Goal: Task Accomplishment & Management: Use online tool/utility

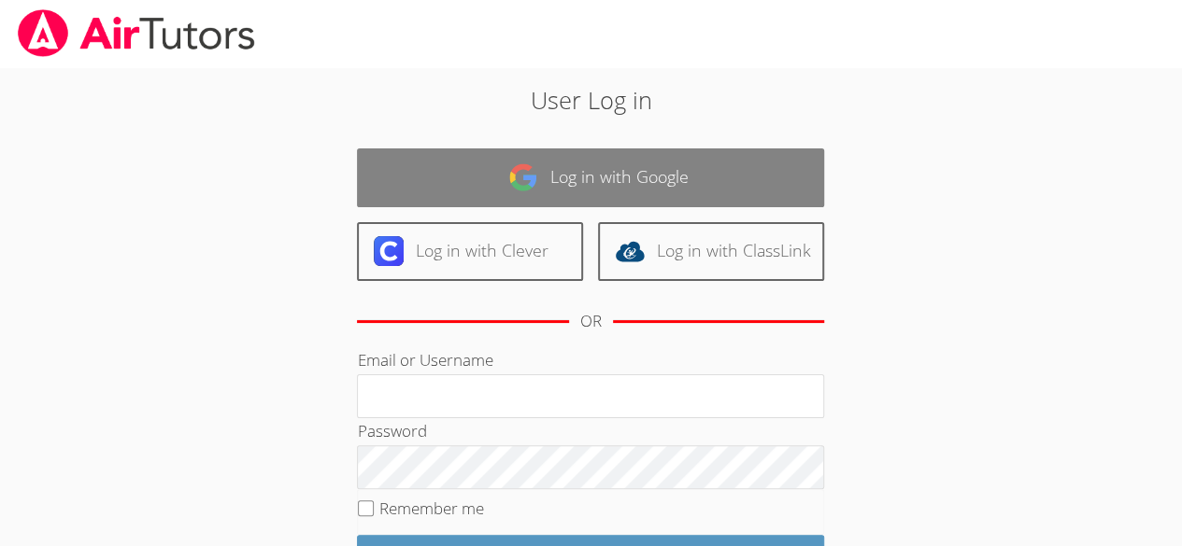
click at [404, 182] on link "Log in with Google" at bounding box center [590, 178] width 467 height 59
click at [403, 164] on link "Log in with Google" at bounding box center [590, 178] width 467 height 59
click at [389, 158] on link "Log in with Google" at bounding box center [590, 178] width 467 height 59
click at [394, 151] on link "Log in with Google" at bounding box center [590, 178] width 467 height 59
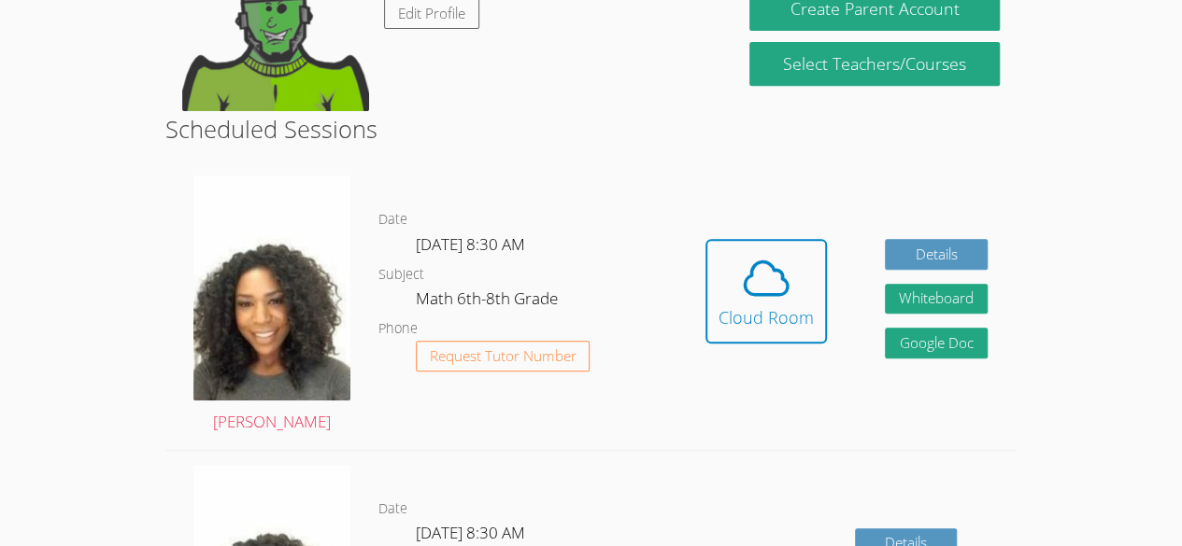
scroll to position [390, 0]
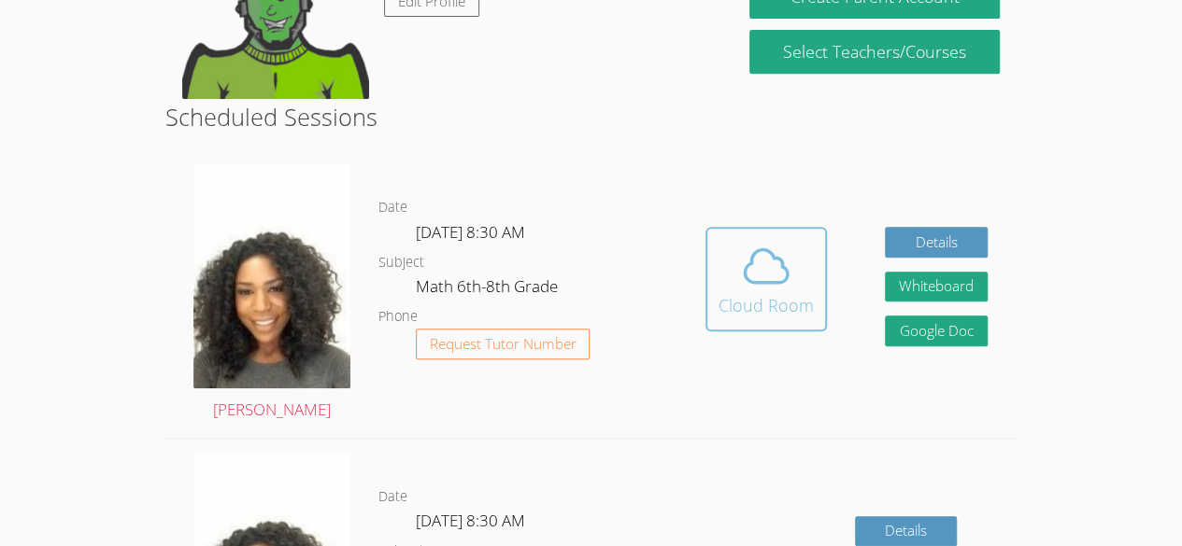
click at [769, 284] on icon at bounding box center [766, 266] width 52 height 52
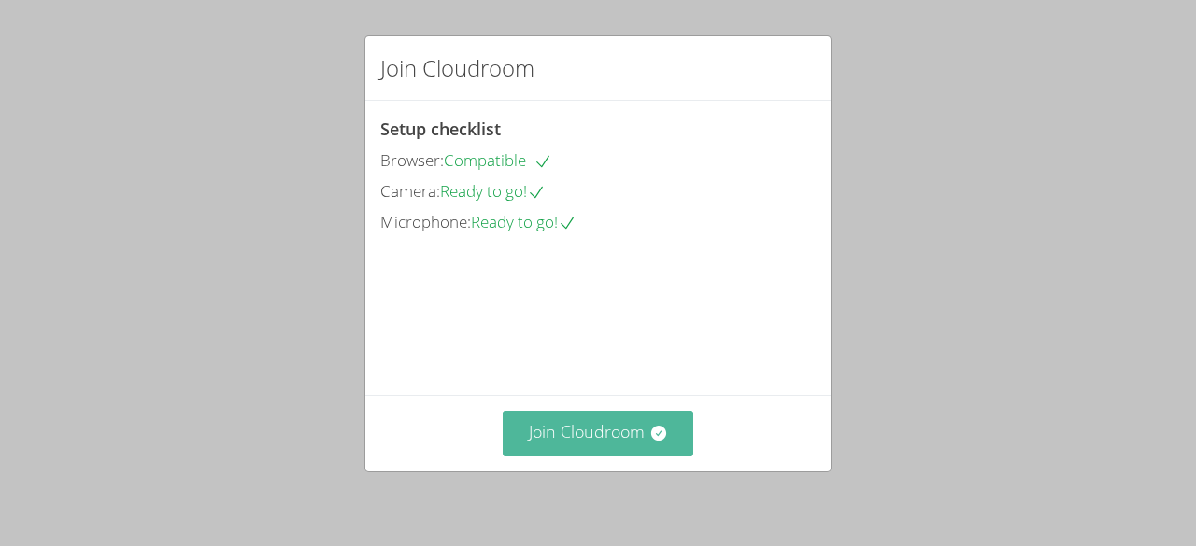
click at [658, 428] on icon at bounding box center [658, 433] width 19 height 19
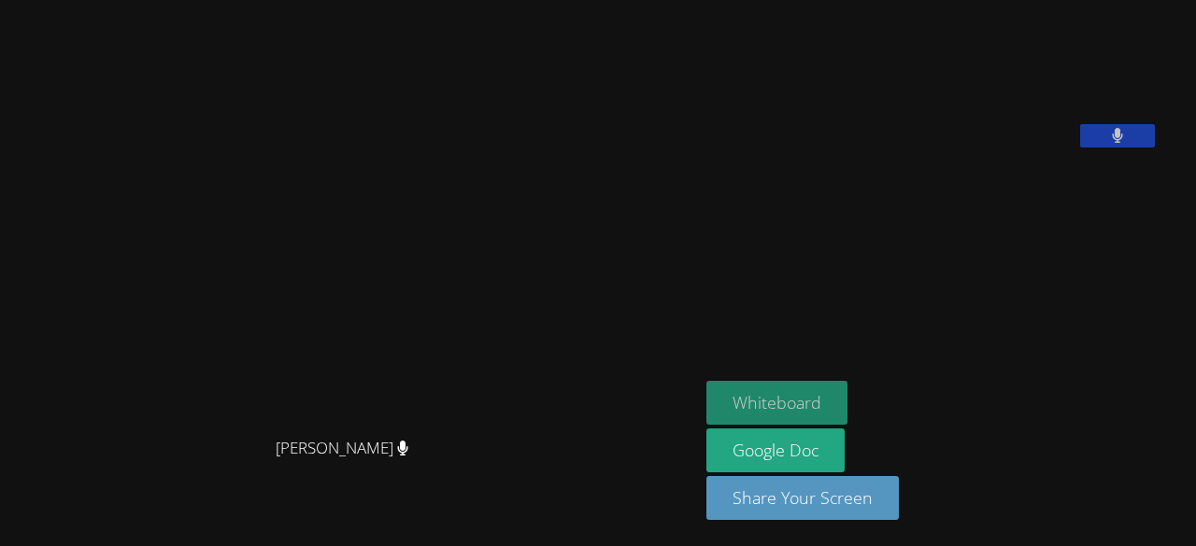
click at [805, 396] on button "Whiteboard" at bounding box center [776, 403] width 141 height 44
click at [973, 327] on aside "Medjina Damys Whiteboard Google Doc Share Your Screen" at bounding box center [932, 273] width 467 height 546
click at [1151, 148] on button at bounding box center [1117, 135] width 75 height 23
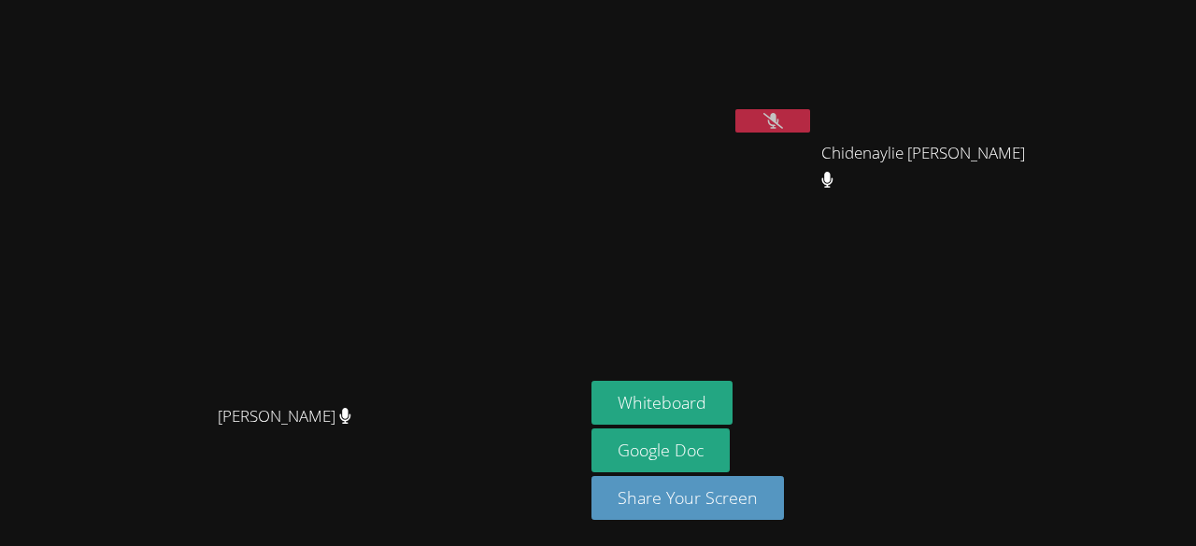
click at [783, 124] on icon at bounding box center [773, 121] width 20 height 16
click at [779, 115] on icon at bounding box center [773, 121] width 12 height 16
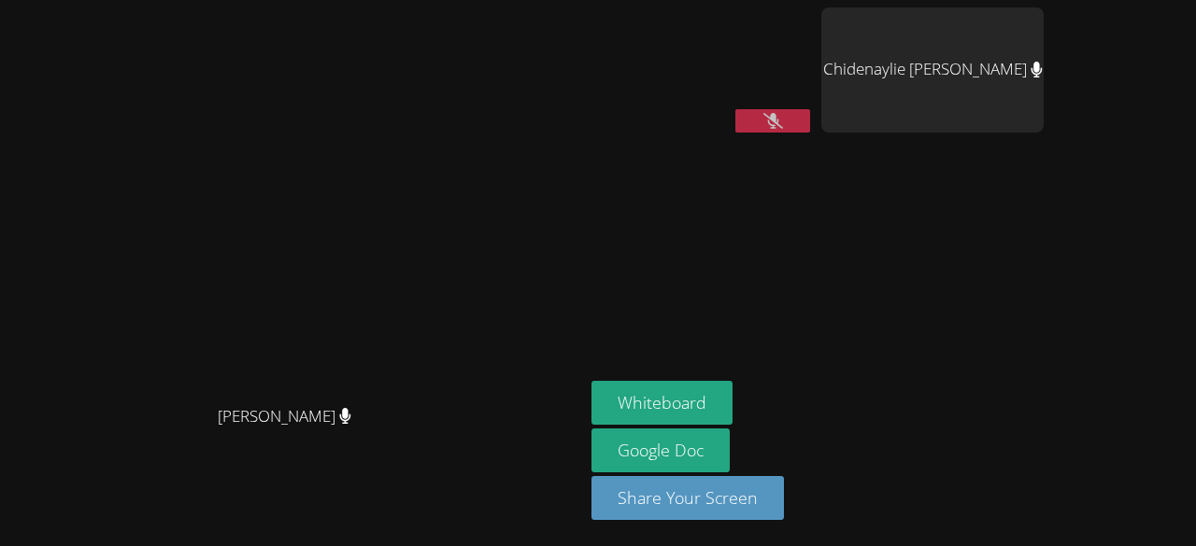
click at [810, 125] on button at bounding box center [772, 120] width 75 height 23
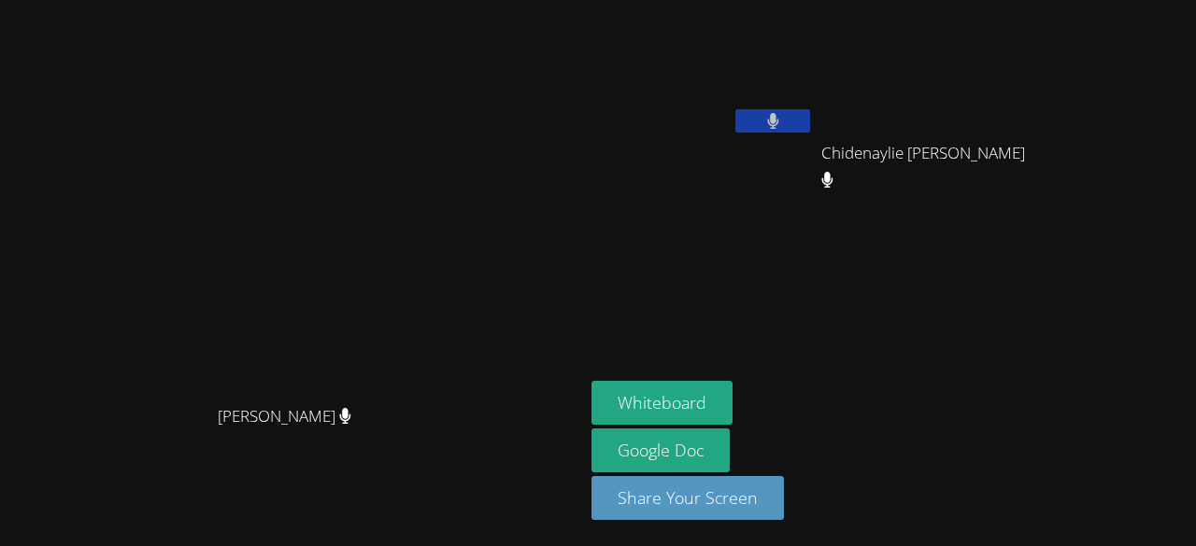
click at [557, 228] on video at bounding box center [291, 236] width 569 height 320
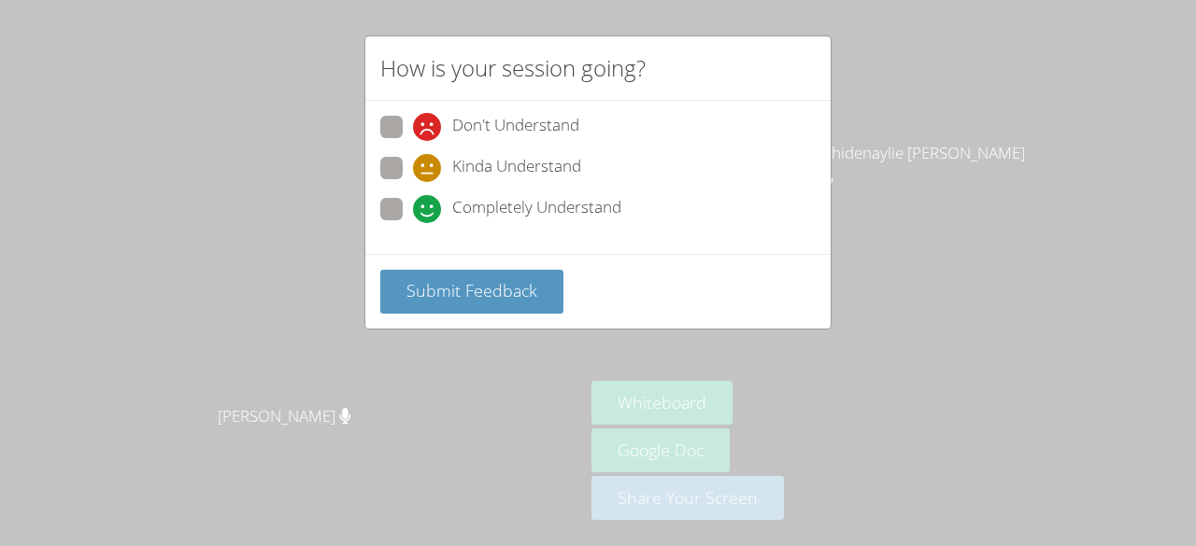
drag, startPoint x: 400, startPoint y: 202, endPoint x: 377, endPoint y: 212, distance: 24.7
click at [377, 212] on div "Don't Understand Kinda Understand Completely Understand" at bounding box center [597, 177] width 465 height 153
click at [413, 223] on span at bounding box center [413, 223] width 0 height 0
click at [413, 206] on input "Completely Understand" at bounding box center [421, 206] width 16 height 16
radio input "true"
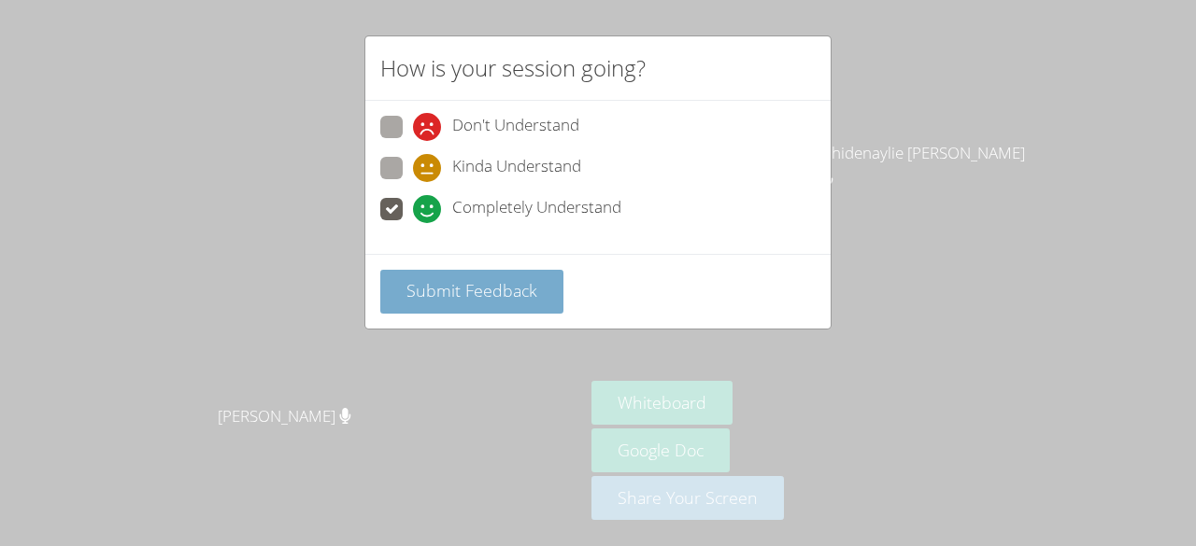
click at [432, 279] on span "Submit Feedback" at bounding box center [471, 290] width 131 height 22
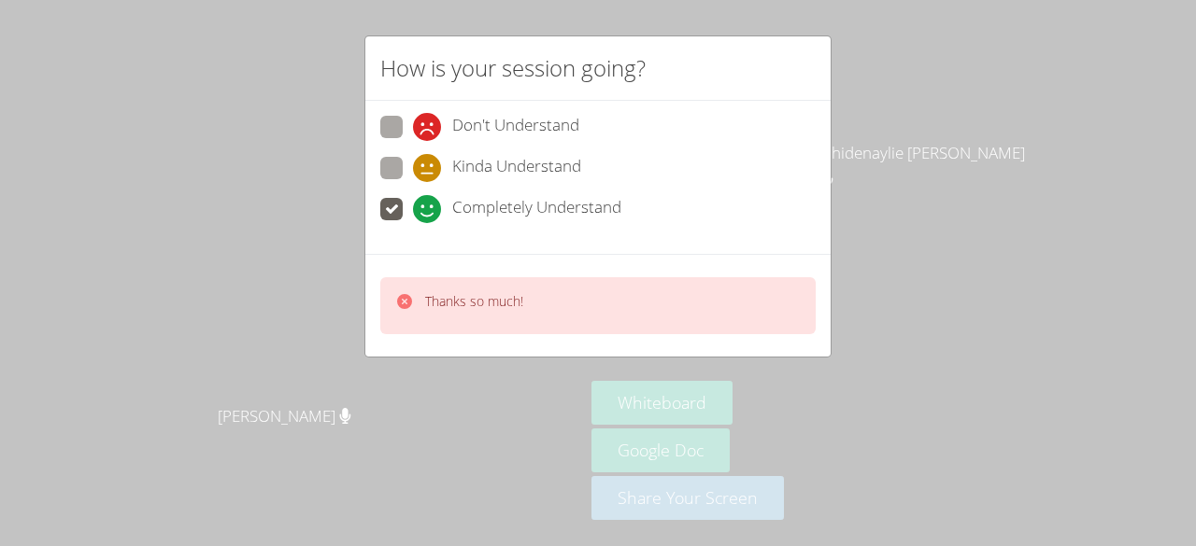
click at [347, 266] on div "How is your session going? Don't Understand Kinda Understand Completely Underst…" at bounding box center [598, 273] width 1196 height 546
